Goal: Check status

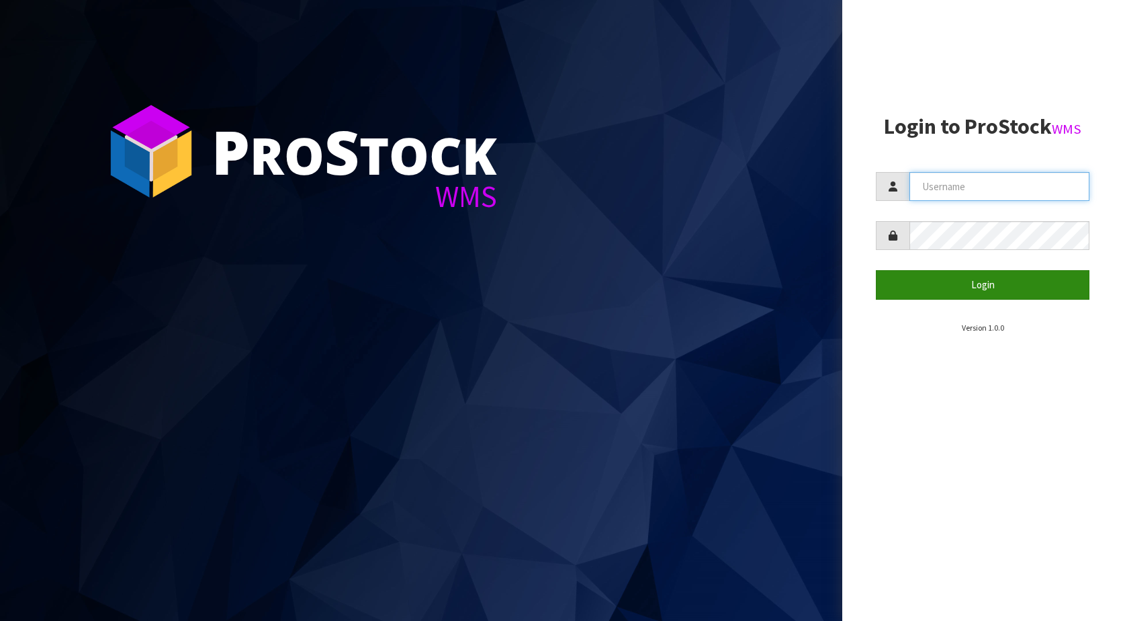
type input "KitchenAid"
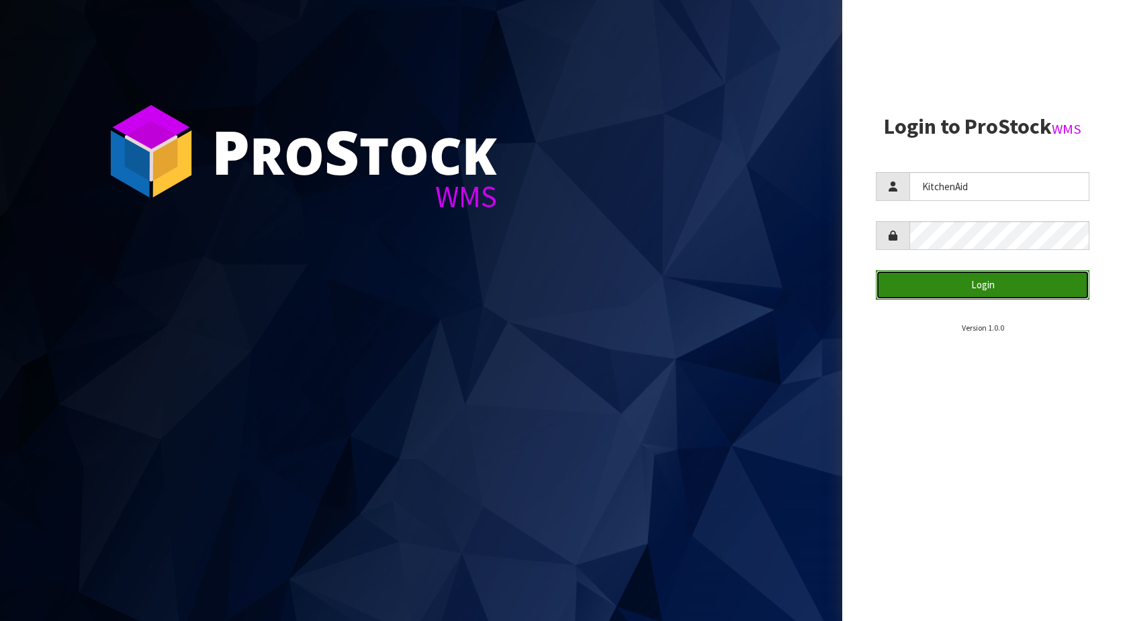
click at [984, 294] on button "Login" at bounding box center [983, 284] width 214 height 29
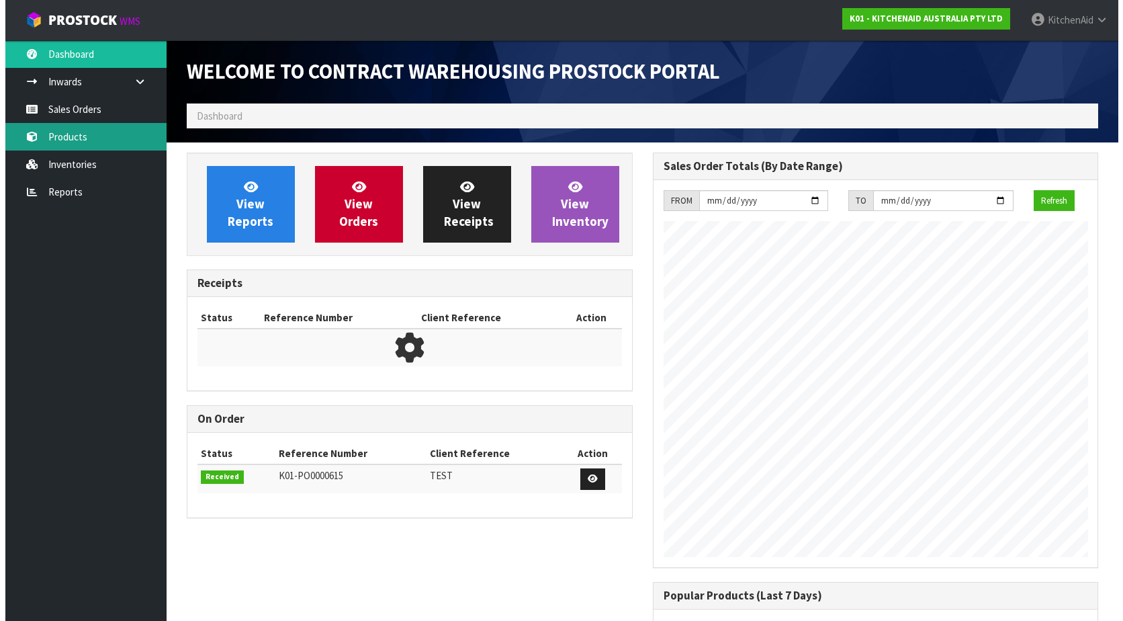
scroll to position [745, 466]
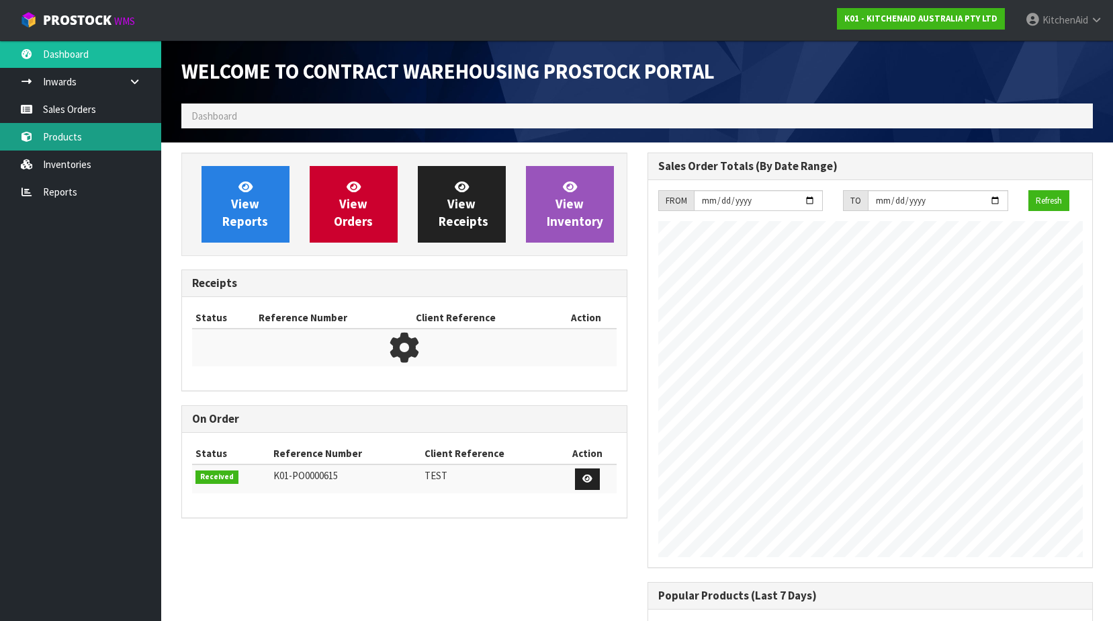
click at [71, 134] on link "Products" at bounding box center [80, 137] width 161 height 28
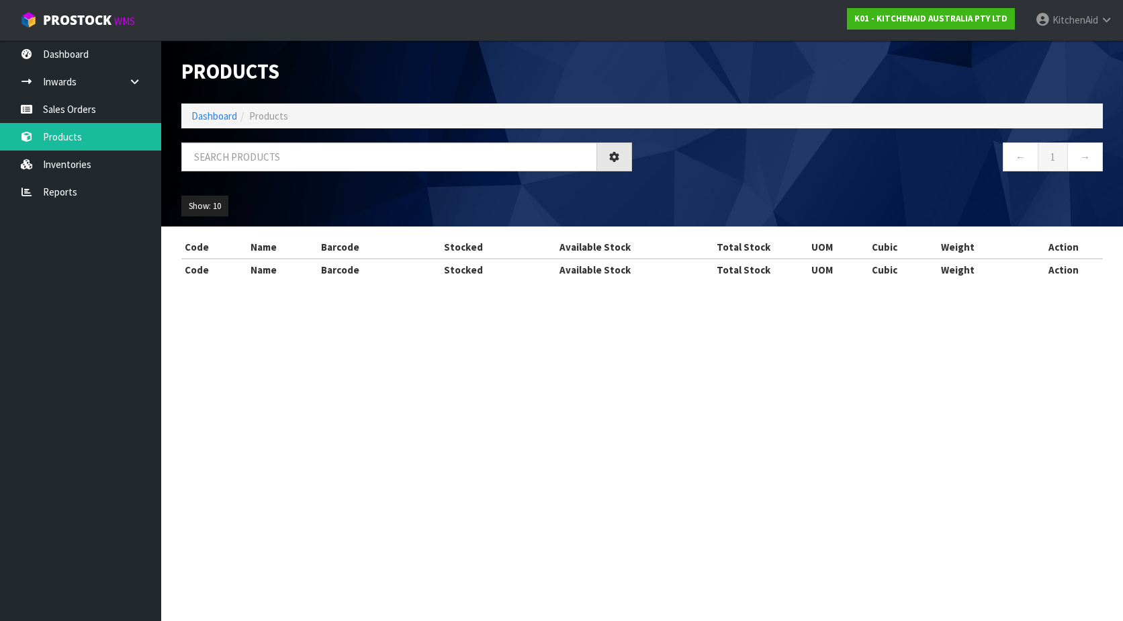
click at [73, 116] on div "Products Import Products Drop file here to import csv template Dashboard Produc…" at bounding box center [561, 152] width 1123 height 304
click at [79, 114] on link "Sales Orders" at bounding box center [80, 109] width 161 height 28
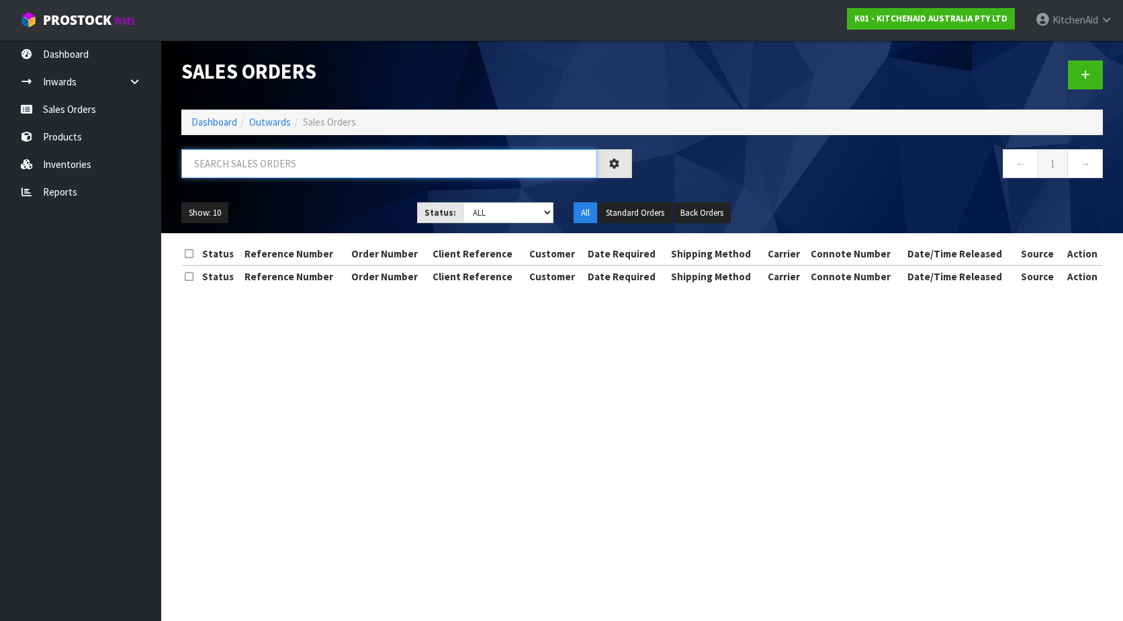
click at [307, 159] on input "text" at bounding box center [389, 163] width 416 height 29
paste input "63968987447659"
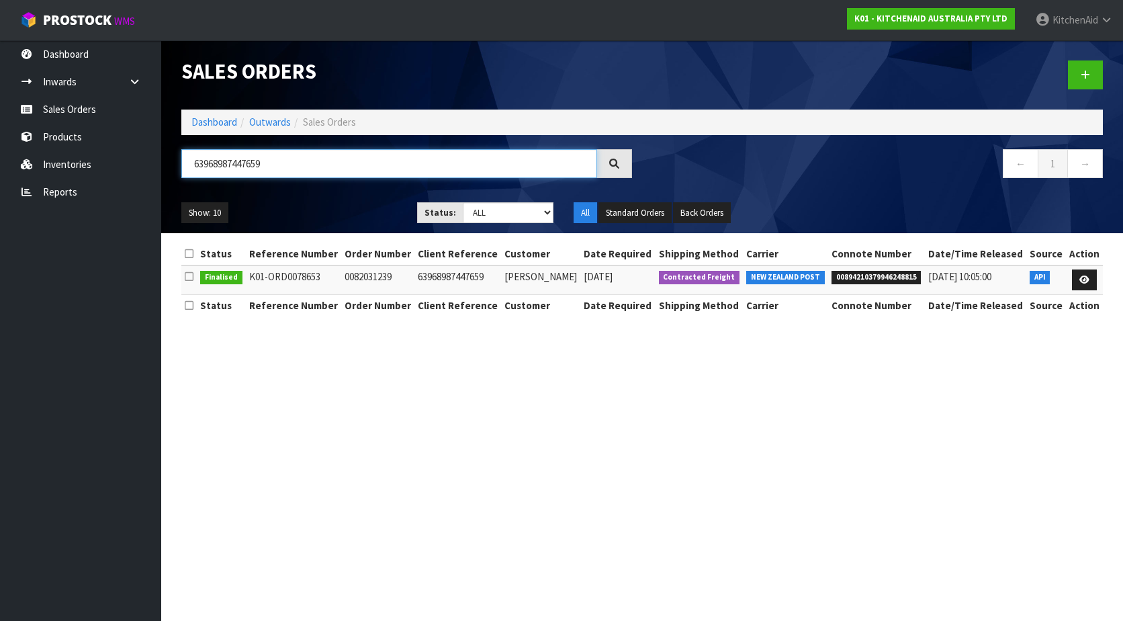
type input "63968987447659"
click at [898, 278] on span "00894210379946248815" at bounding box center [877, 277] width 90 height 13
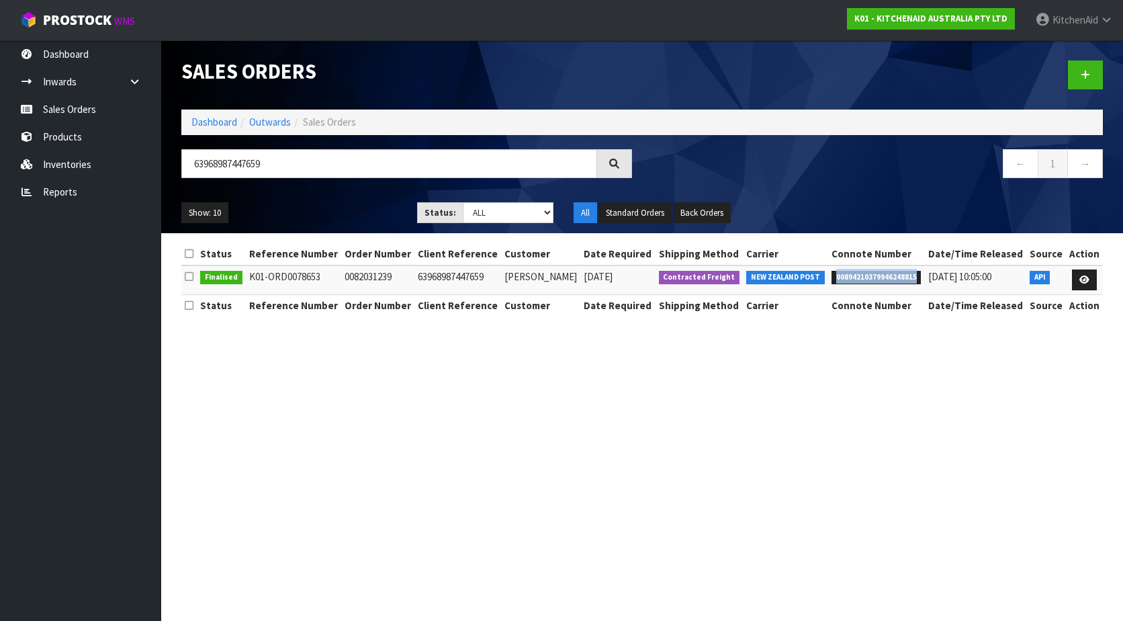
click at [898, 278] on span "00894210379946248815" at bounding box center [877, 277] width 90 height 13
copy span "00894210379946248815"
